Goal: Book appointment/travel/reservation

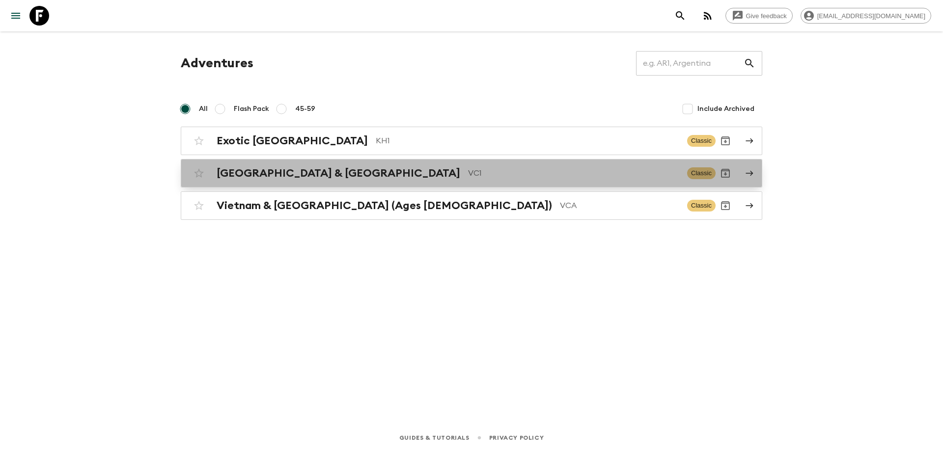
click at [326, 172] on h2 "[GEOGRAPHIC_DATA] & [GEOGRAPHIC_DATA]" at bounding box center [339, 173] width 244 height 13
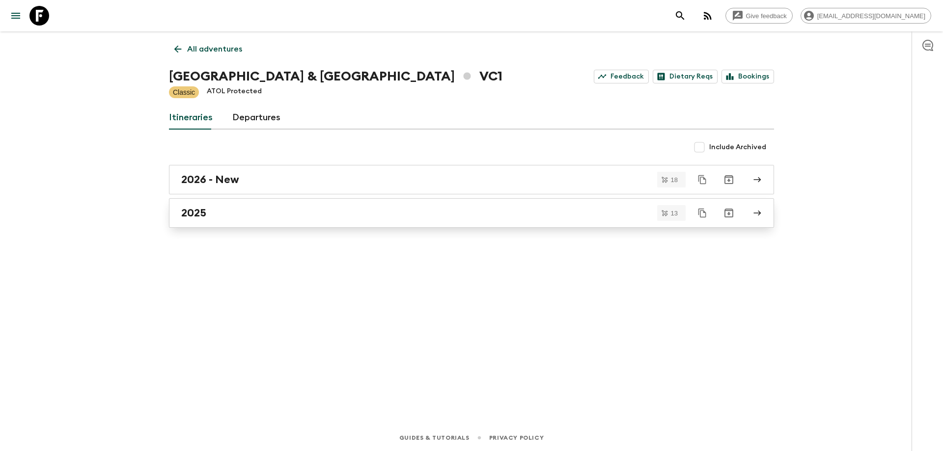
click at [232, 209] on div "2025" at bounding box center [462, 213] width 562 height 13
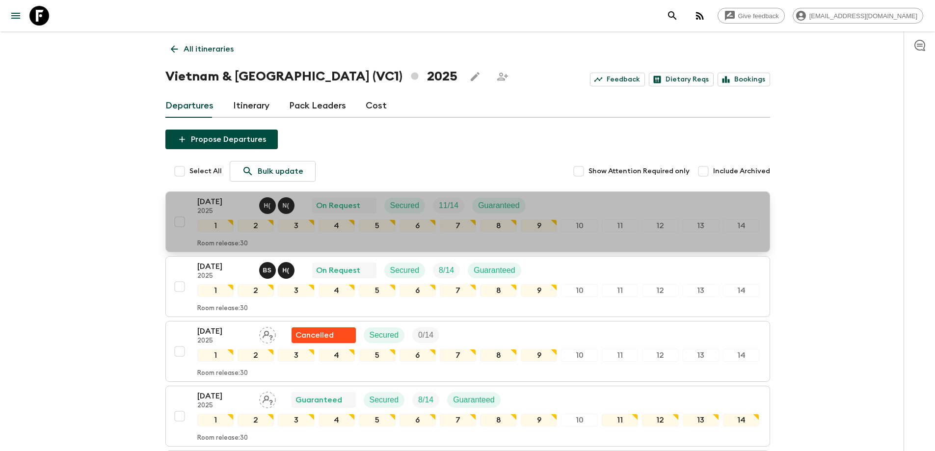
click at [215, 202] on p "[DATE]" at bounding box center [224, 202] width 54 height 12
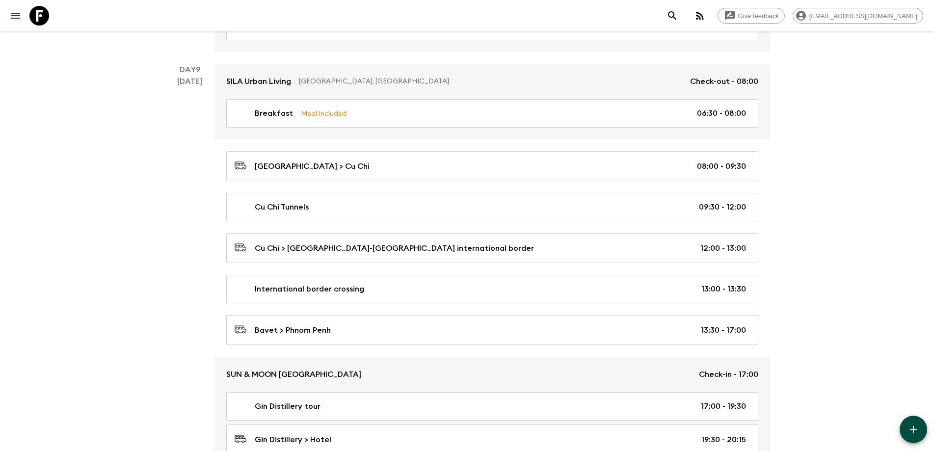
scroll to position [2285, 0]
